Goal: Information Seeking & Learning: Find specific page/section

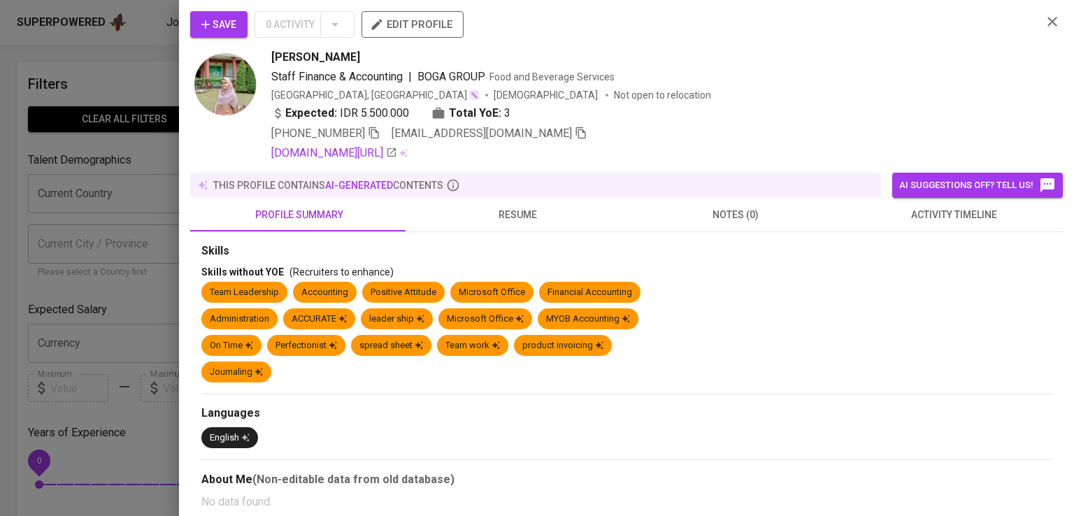
click at [158, 145] on div at bounding box center [537, 258] width 1074 height 516
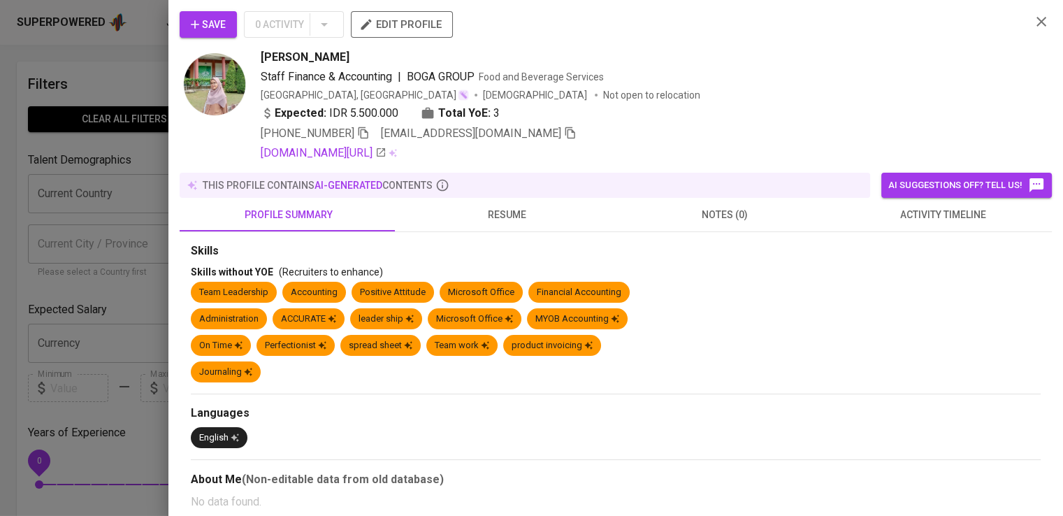
click at [98, 37] on div at bounding box center [531, 258] width 1063 height 516
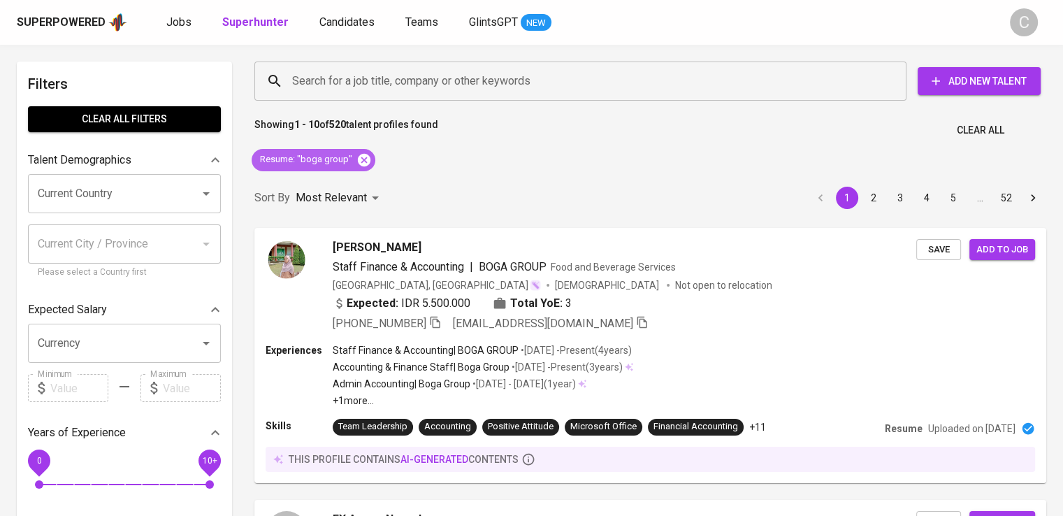
click at [358, 161] on icon at bounding box center [364, 159] width 13 height 13
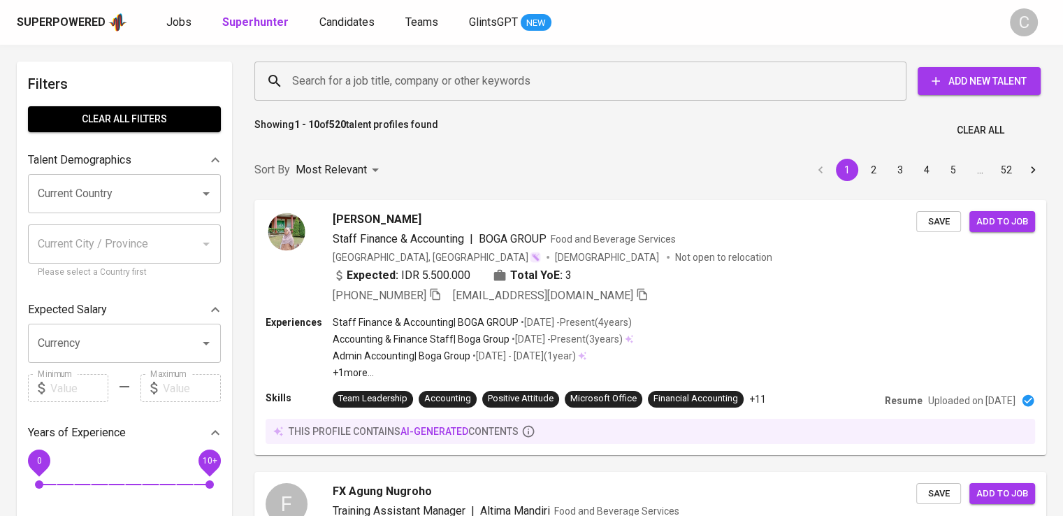
click at [412, 82] on input "Search for a job title, company or other keywords" at bounding box center [584, 81] width 591 height 27
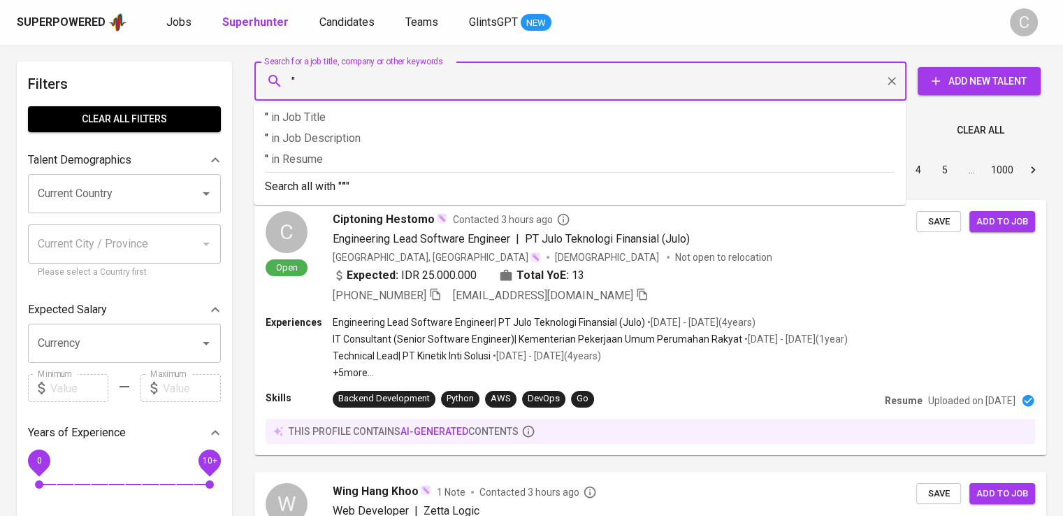
paste input "Rahmat Pialang Asuransi"
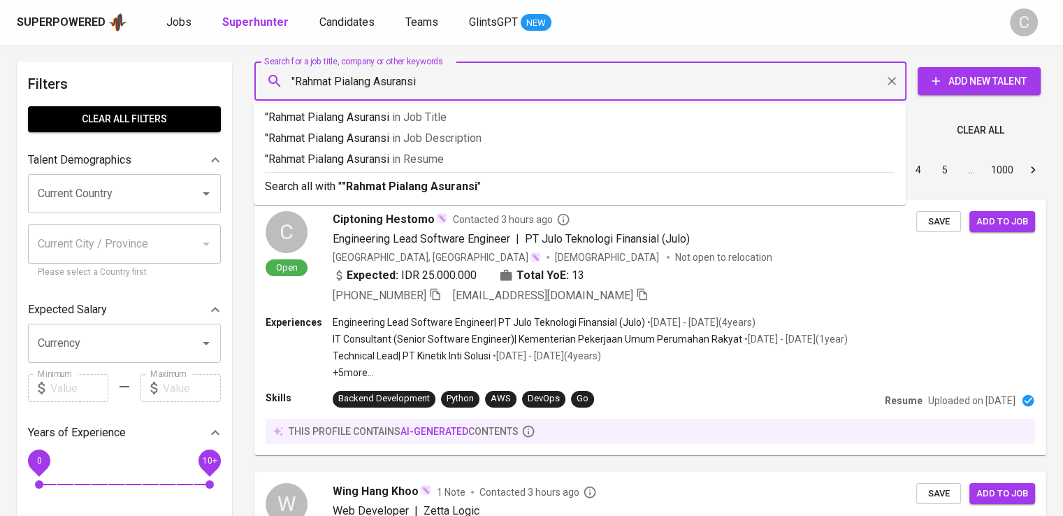
type input ""Rahmat Pialang Asuransi""
click at [480, 152] on p ""Rahmat Pialang Asuransi" in [GEOGRAPHIC_DATA]" at bounding box center [580, 159] width 630 height 17
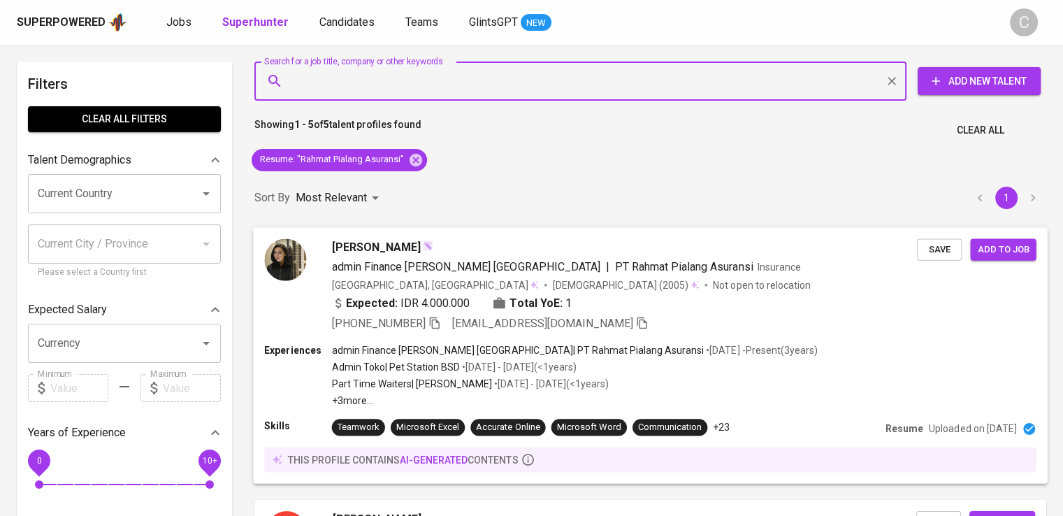
click at [635, 273] on span "admin Finance [PERSON_NAME] PA | PT Rahmat Pialang Asuransi Insurance" at bounding box center [566, 266] width 469 height 17
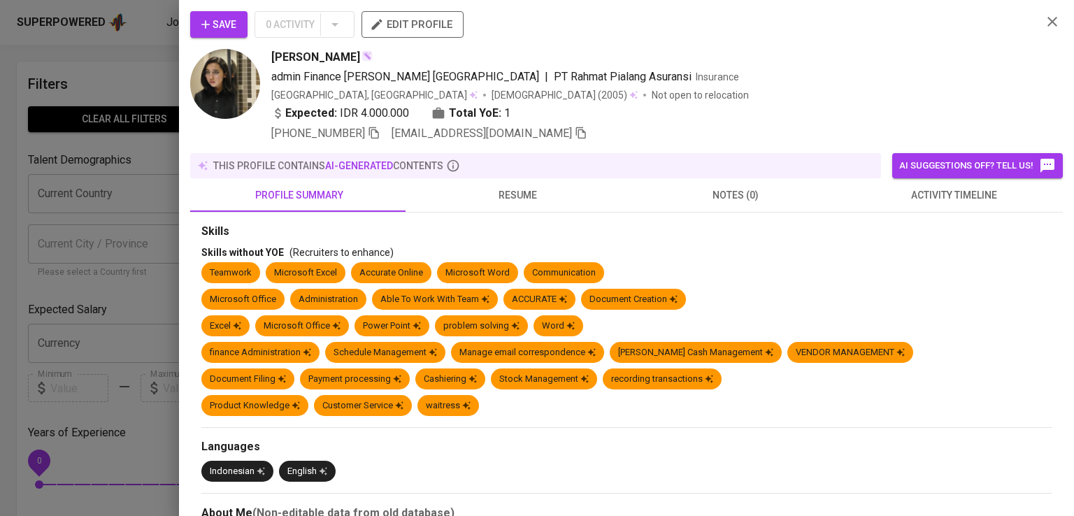
click at [738, 41] on div "Save 0 Activity edit profile" at bounding box center [610, 30] width 840 height 38
click at [377, 135] on icon "button" at bounding box center [374, 133] width 13 height 13
